Goal: Task Accomplishment & Management: Use online tool/utility

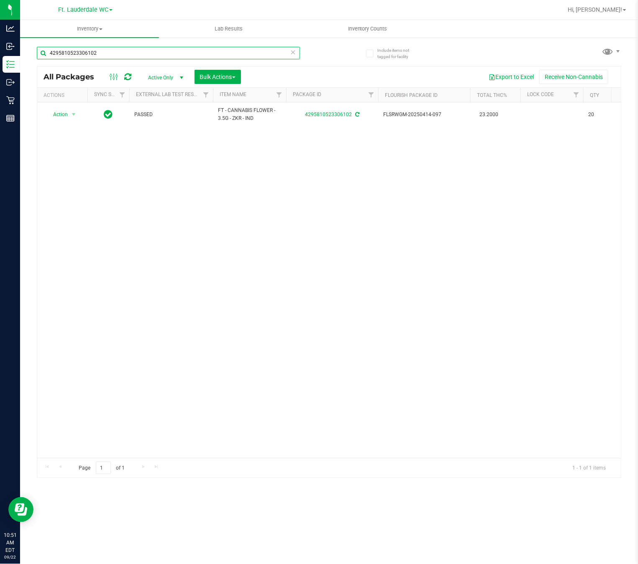
click at [115, 51] on input "4295810523306102" at bounding box center [168, 53] width 263 height 13
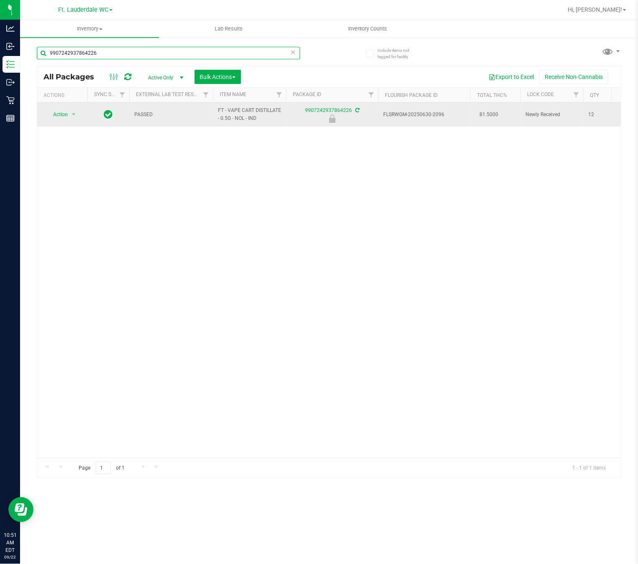
type input "9907242937864226"
click at [62, 116] on span "Action" at bounding box center [57, 115] width 23 height 12
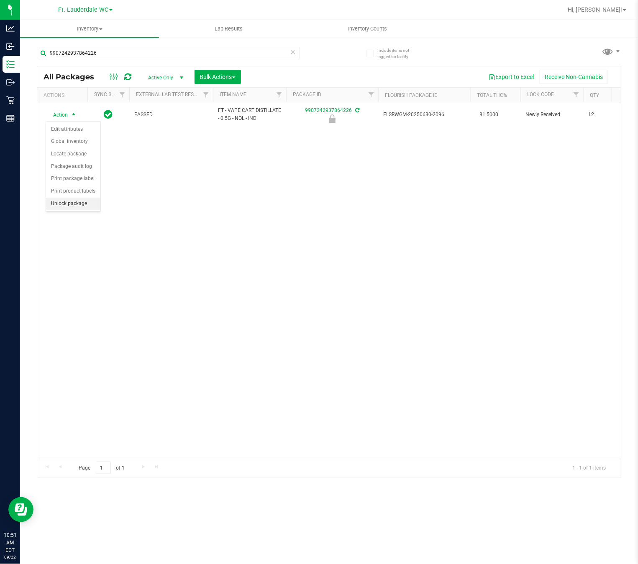
click at [66, 206] on li "Unlock package" at bounding box center [73, 204] width 54 height 13
click at [295, 53] on icon at bounding box center [293, 52] width 6 height 10
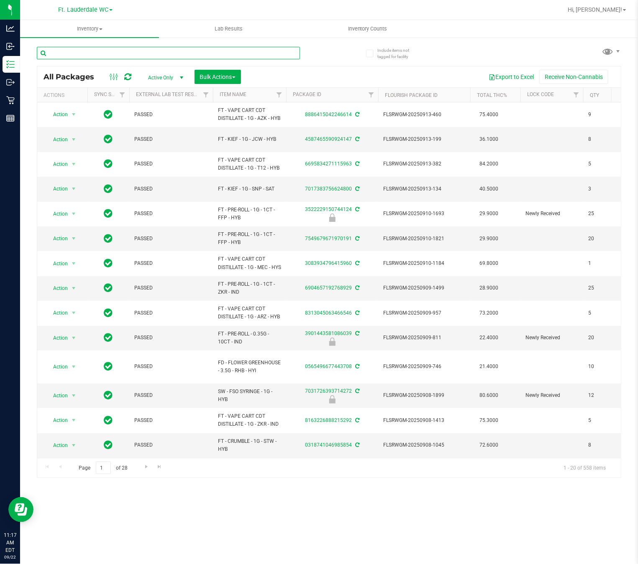
click at [105, 53] on input "text" at bounding box center [168, 53] width 263 height 13
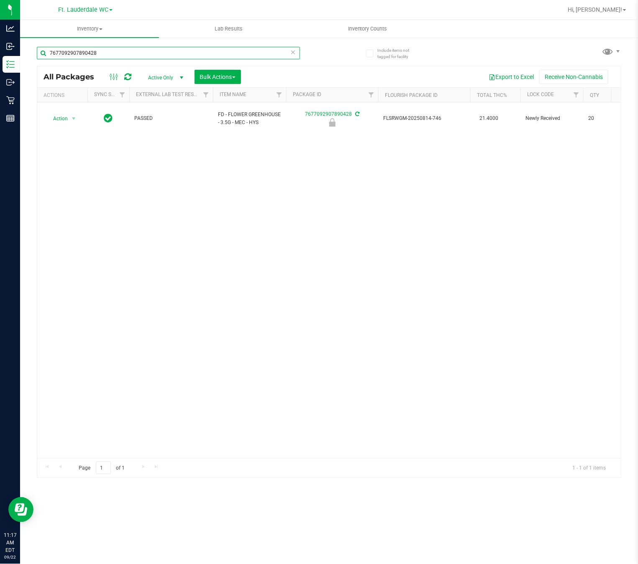
type input "7677092907890428"
click at [220, 216] on div "Action Action Edit attributes Global inventory Locate package Package audit log…" at bounding box center [328, 280] width 583 height 356
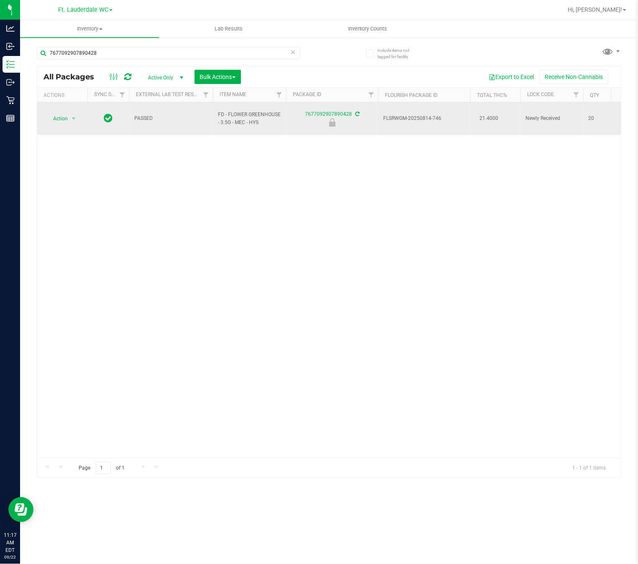
click at [60, 115] on span "Action" at bounding box center [57, 119] width 23 height 12
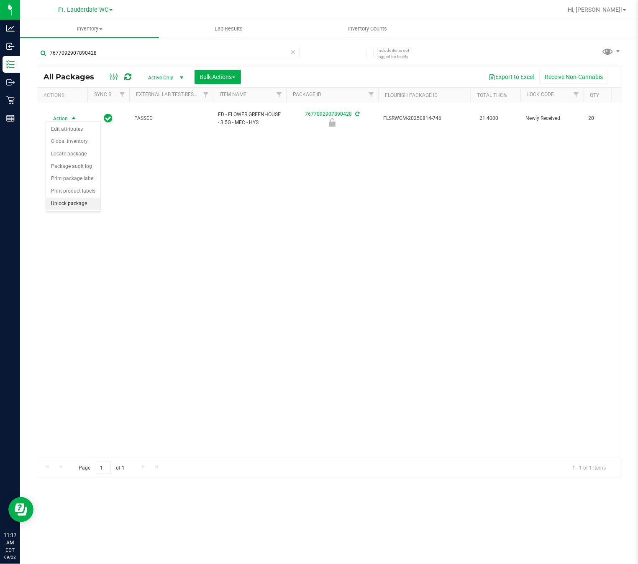
click at [61, 205] on li "Unlock package" at bounding box center [73, 204] width 54 height 13
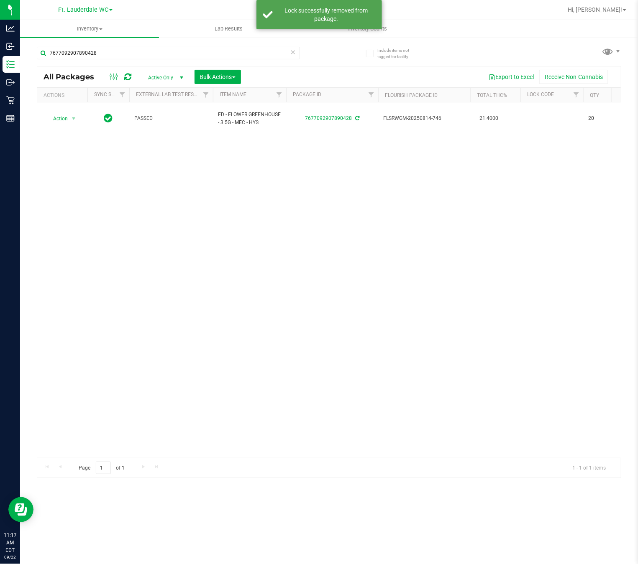
click at [293, 51] on icon at bounding box center [293, 52] width 6 height 10
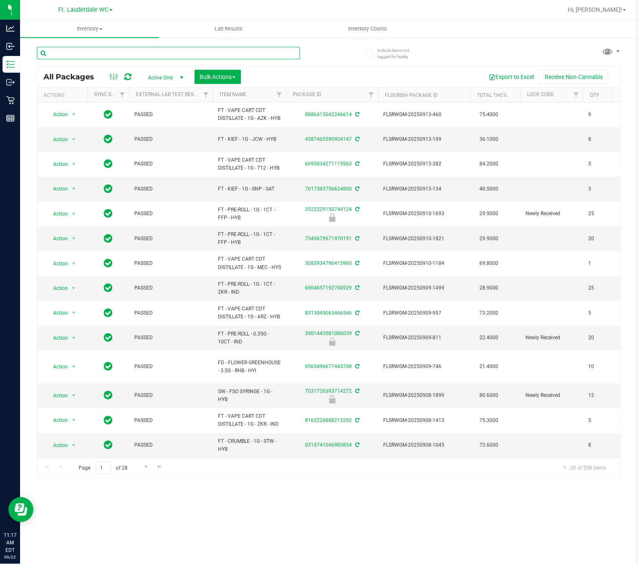
click at [112, 53] on input "text" at bounding box center [168, 53] width 263 height 13
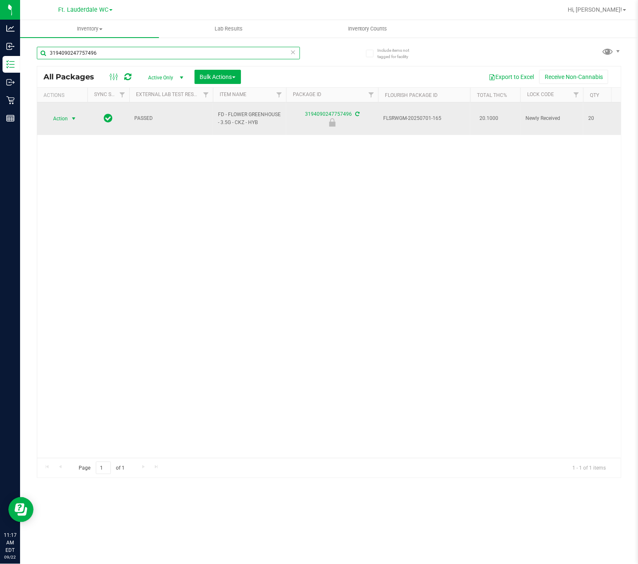
type input "3194090247757496"
click at [71, 115] on span "select" at bounding box center [73, 118] width 7 height 7
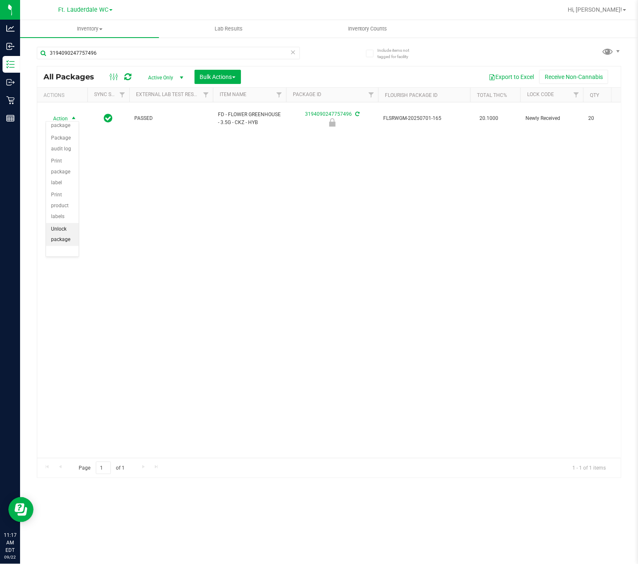
click at [53, 230] on li "Unlock package" at bounding box center [62, 234] width 33 height 23
